Goal: Check status: Check status

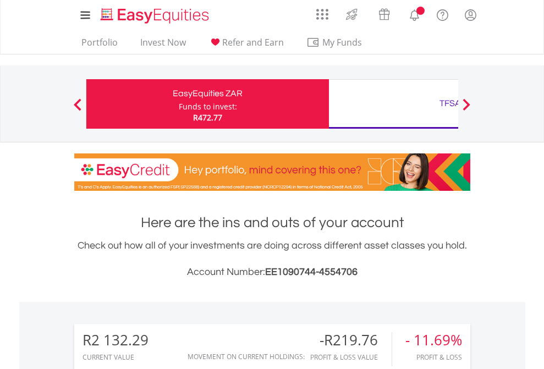
scroll to position [106, 173]
click at [179, 104] on div "Funds to invest:" at bounding box center [208, 106] width 58 height 11
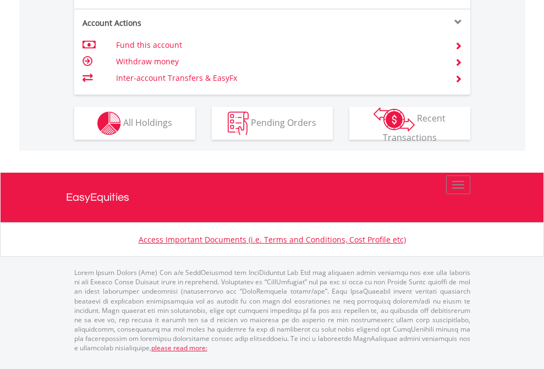
scroll to position [1077, 0]
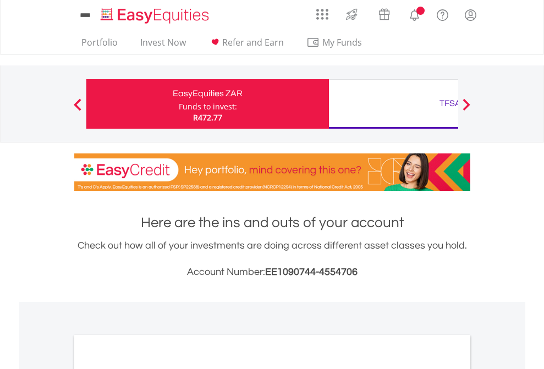
scroll to position [662, 0]
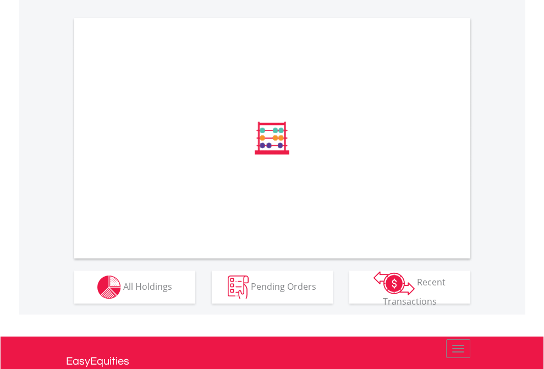
click at [123, 292] on span "All Holdings" at bounding box center [147, 286] width 49 height 12
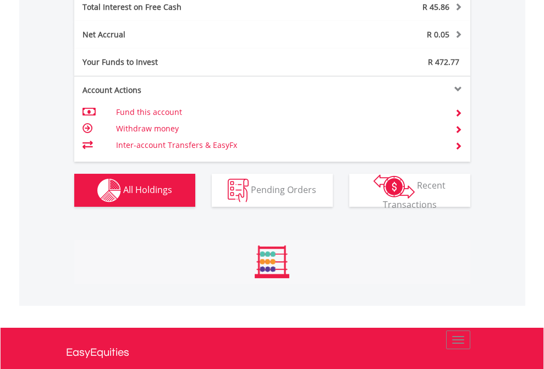
scroll to position [106, 173]
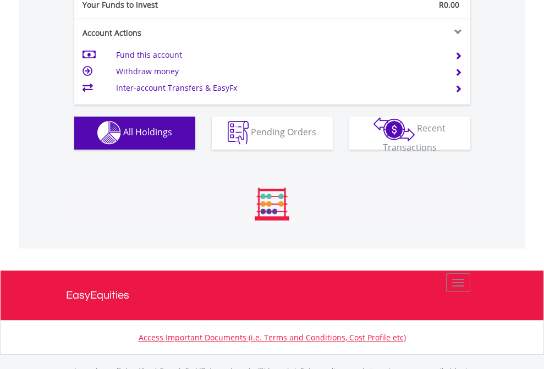
scroll to position [1090, 0]
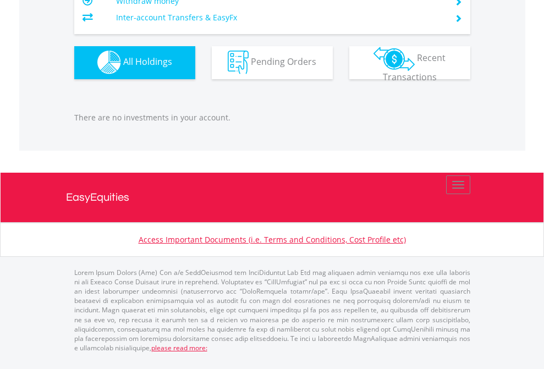
scroll to position [106, 173]
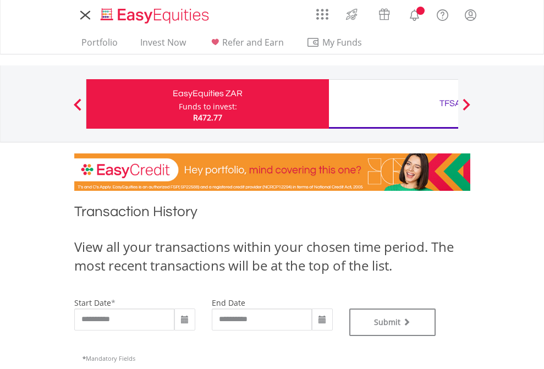
type input "**********"
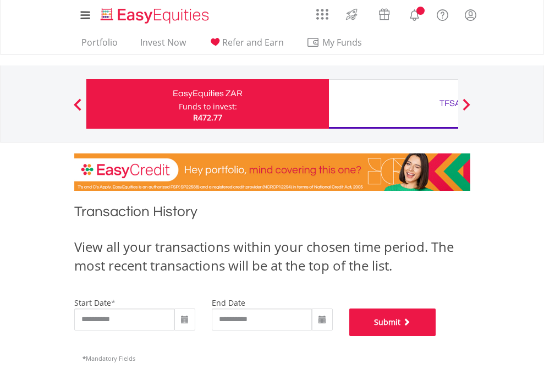
click at [436, 336] on button "Submit" at bounding box center [392, 323] width 87 height 28
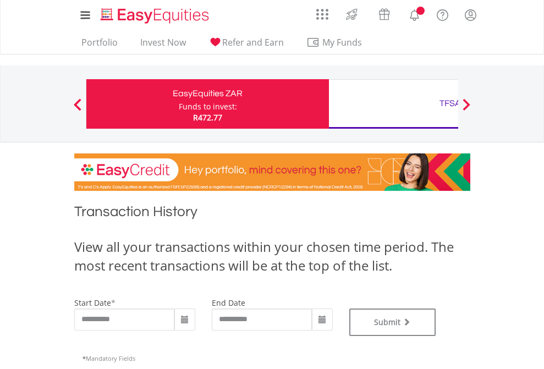
click at [393, 104] on div "TFSA" at bounding box center [450, 103] width 229 height 15
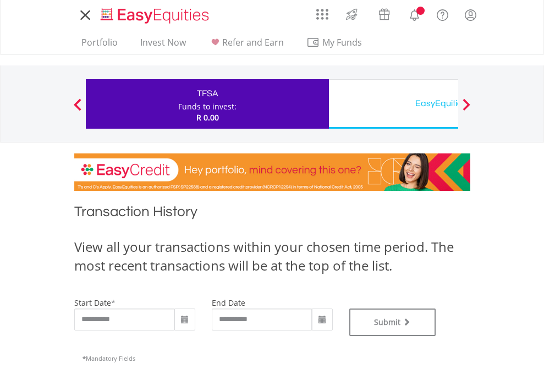
type input "**********"
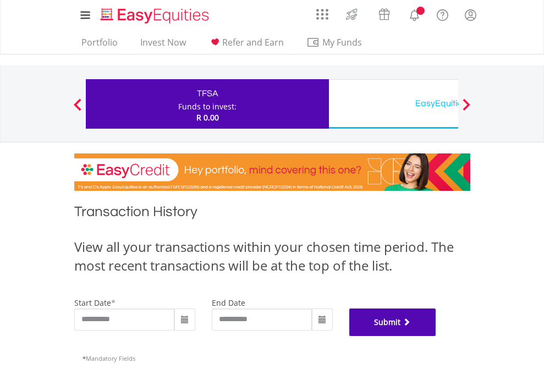
click at [436, 336] on button "Submit" at bounding box center [392, 323] width 87 height 28
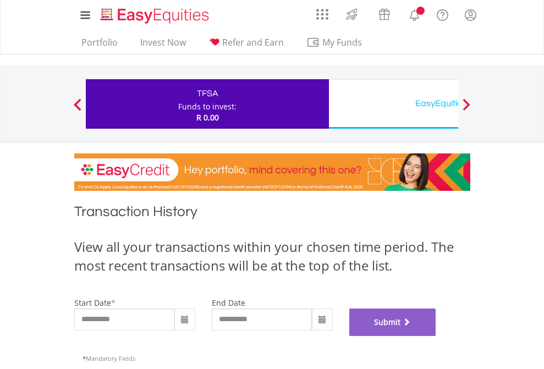
scroll to position [446, 0]
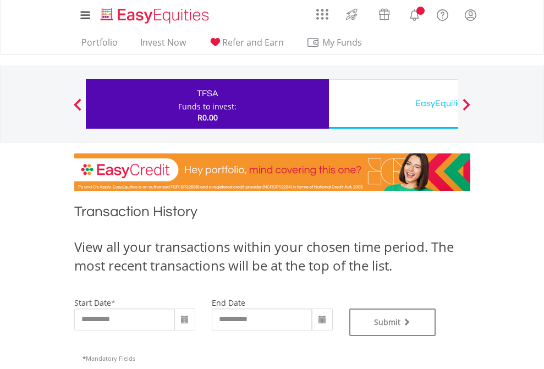
click at [393, 104] on div "EasyEquities USD" at bounding box center [450, 103] width 229 height 15
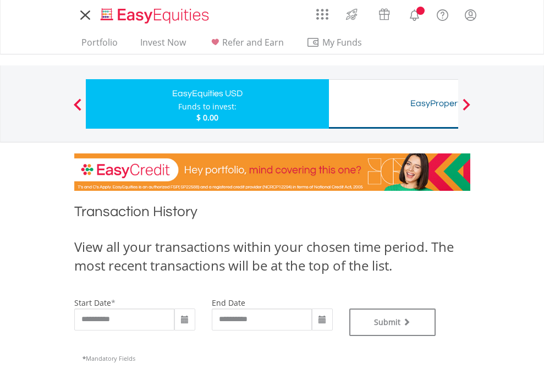
type input "**********"
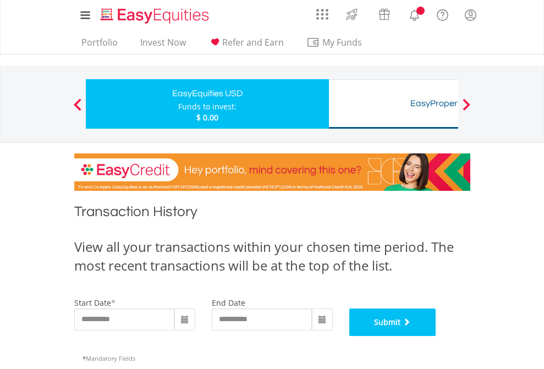
click at [436, 336] on button "Submit" at bounding box center [392, 323] width 87 height 28
